Goal: Task Accomplishment & Management: Manage account settings

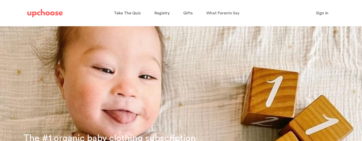
type input "[PERSON_NAME][EMAIL_ADDRESS][DOMAIN_NAME]"
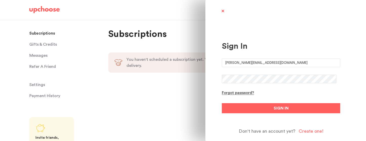
click at [258, 113] on form "[PERSON_NAME][EMAIL_ADDRESS][DOMAIN_NAME] Forgot password? SIGN IN Don't have a…" at bounding box center [281, 97] width 118 height 76
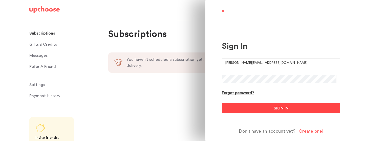
click at [257, 109] on button "SIGN IN" at bounding box center [281, 108] width 118 height 10
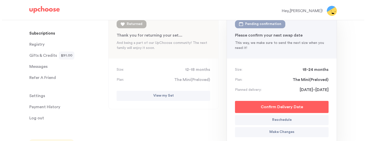
scroll to position [76, 0]
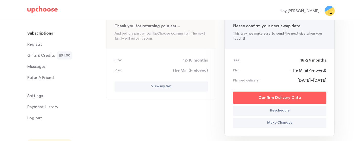
click at [274, 122] on p "Make Changes" at bounding box center [279, 123] width 25 height 6
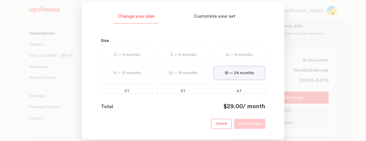
scroll to position [51, 0]
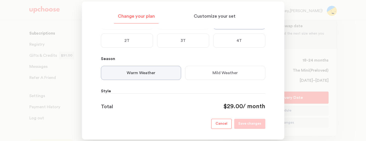
click at [128, 39] on p "2T" at bounding box center [126, 41] width 5 height 6
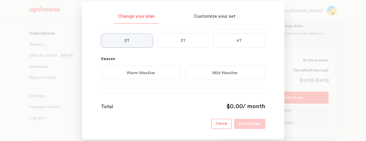
click at [173, 40] on div "3T" at bounding box center [183, 41] width 52 height 14
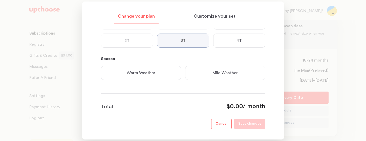
click at [140, 42] on div "2T" at bounding box center [127, 41] width 52 height 14
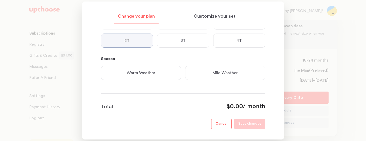
click at [179, 40] on div "3T" at bounding box center [183, 41] width 52 height 14
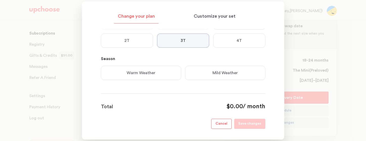
click at [215, 72] on p "Mild Weather" at bounding box center [224, 73] width 25 height 6
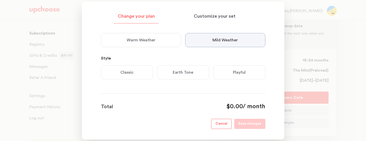
scroll to position [84, 0]
click at [184, 72] on p "Earth Tone" at bounding box center [183, 72] width 20 height 6
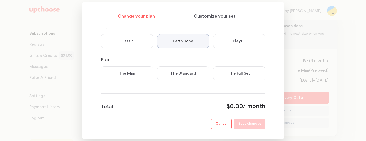
scroll to position [116, 0]
click at [140, 74] on div "The Mini" at bounding box center [127, 72] width 52 height 14
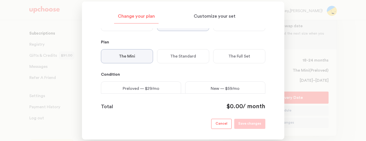
scroll to position [149, 0]
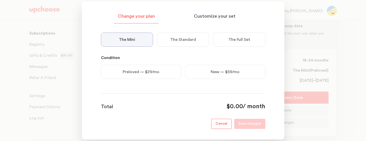
click at [155, 74] on p "Preloved — $29/mo" at bounding box center [141, 72] width 37 height 6
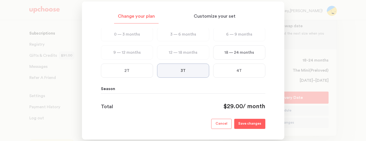
scroll to position [0, 0]
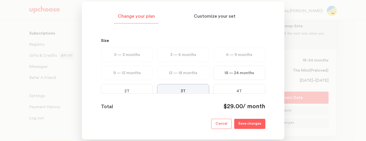
click at [251, 125] on p "Save changes" at bounding box center [249, 124] width 23 height 6
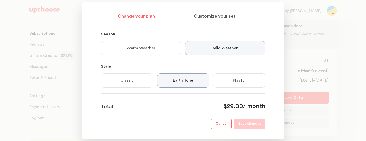
scroll to position [76, 0]
click at [149, 45] on p "Warm Weather" at bounding box center [141, 48] width 29 height 6
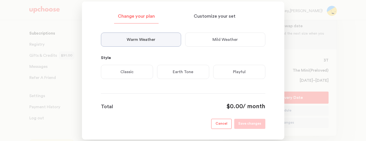
click at [191, 74] on p "Earth Tone" at bounding box center [183, 72] width 20 height 6
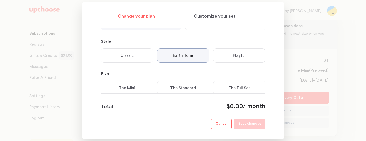
scroll to position [116, 0]
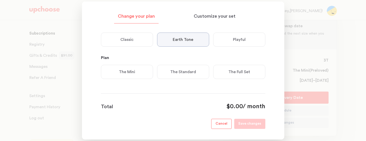
click at [148, 72] on div "The Mini" at bounding box center [127, 72] width 52 height 14
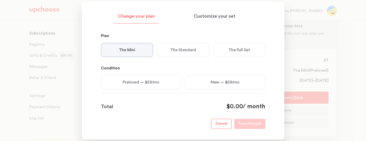
scroll to position [149, 0]
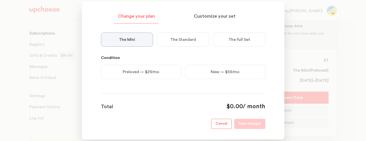
click at [148, 72] on p "Preloved — $29/mo" at bounding box center [141, 72] width 37 height 6
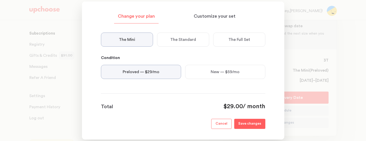
click at [249, 123] on p "Save changes" at bounding box center [249, 124] width 23 height 6
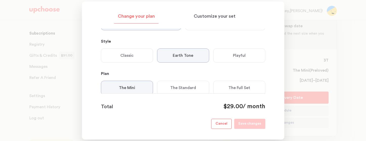
scroll to position [73, 0]
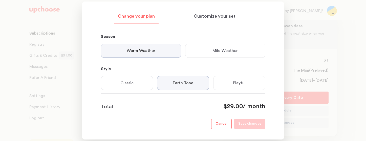
click at [216, 50] on p "Mild Weather" at bounding box center [224, 51] width 25 height 6
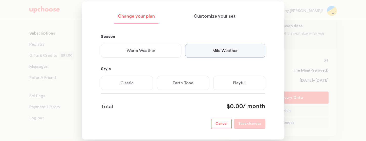
click at [180, 80] on p "Earth Tone" at bounding box center [183, 83] width 20 height 6
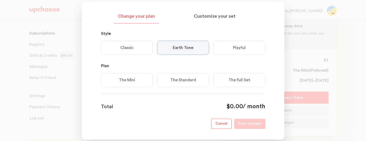
scroll to position [116, 0]
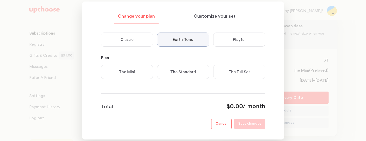
click at [108, 67] on div "The Mini" at bounding box center [127, 72] width 52 height 14
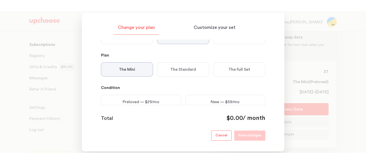
scroll to position [149, 0]
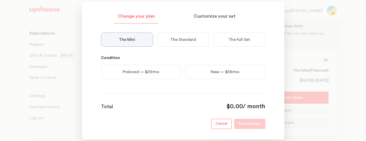
click at [134, 74] on p "Preloved — $29/mo" at bounding box center [141, 72] width 37 height 6
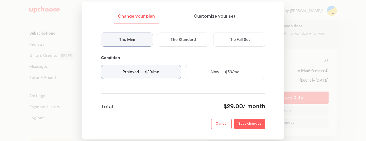
click at [247, 122] on p "Save changes" at bounding box center [249, 124] width 23 height 6
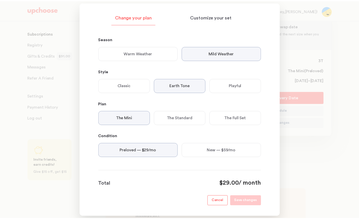
scroll to position [72, 0]
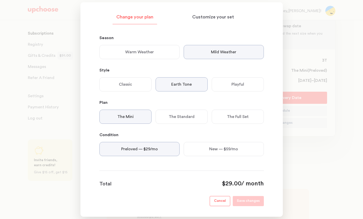
click at [321, 141] on div at bounding box center [181, 109] width 363 height 219
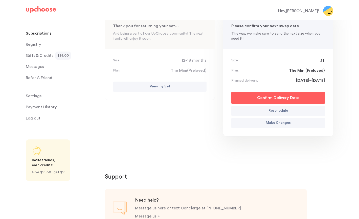
click at [304, 99] on button "Confirm Delivery Date" at bounding box center [278, 98] width 94 height 12
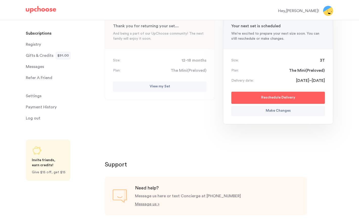
click at [280, 97] on p "Reschedule Delivery" at bounding box center [278, 98] width 34 height 6
select select "August"
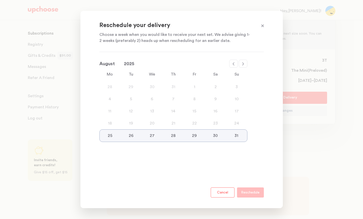
click at [110, 138] on div "25" at bounding box center [110, 136] width 21 height 6
click at [262, 27] on span at bounding box center [262, 26] width 7 height 7
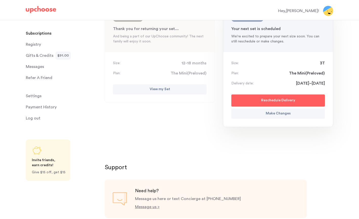
scroll to position [0, 0]
